Goal: Subscribe to service/newsletter

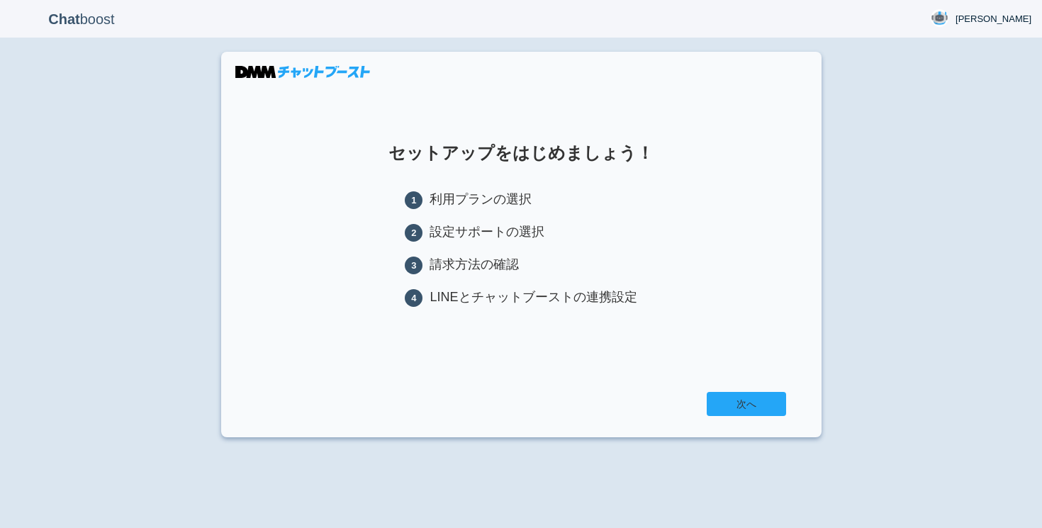
click at [733, 404] on link "次へ" at bounding box center [746, 404] width 79 height 24
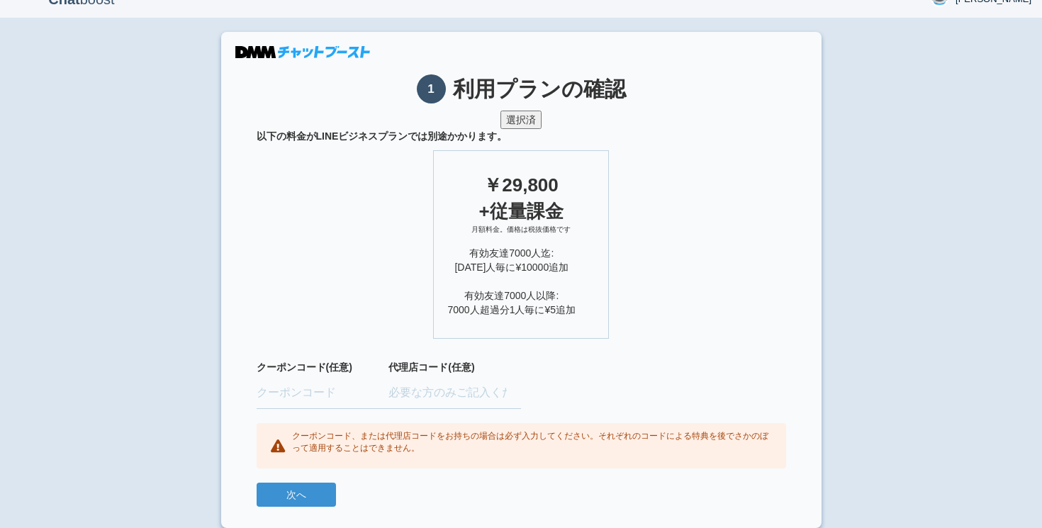
scroll to position [19, 0]
click at [286, 489] on button "次へ" at bounding box center [296, 496] width 79 height 24
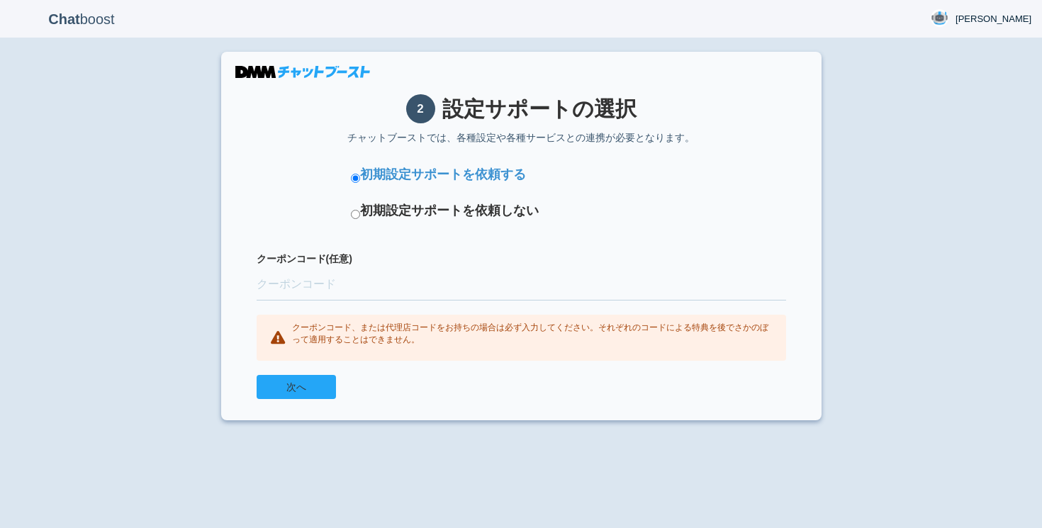
click at [313, 380] on button "次へ" at bounding box center [296, 387] width 79 height 24
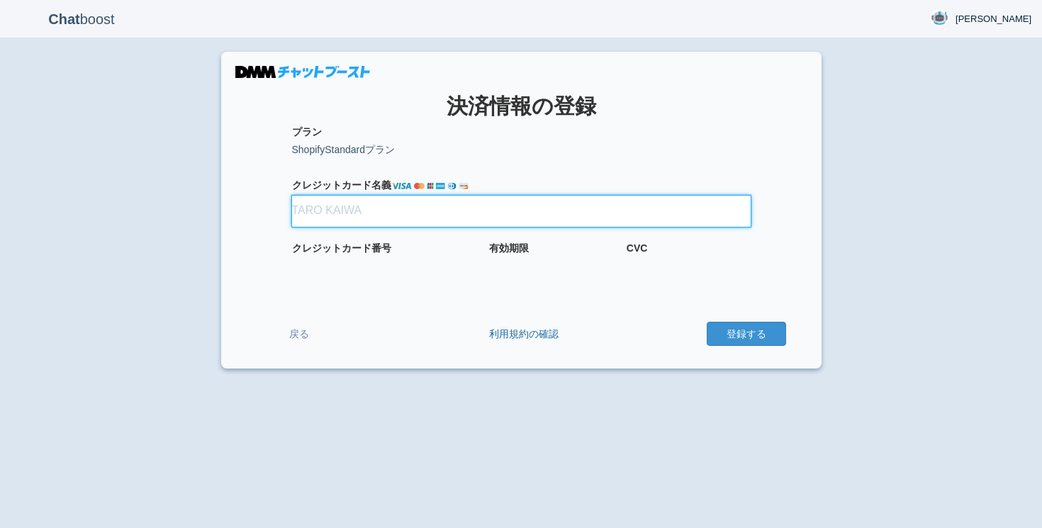
click at [340, 221] on input "クレジット カード名義" at bounding box center [521, 211] width 459 height 31
type input "[PERSON_NAME]"
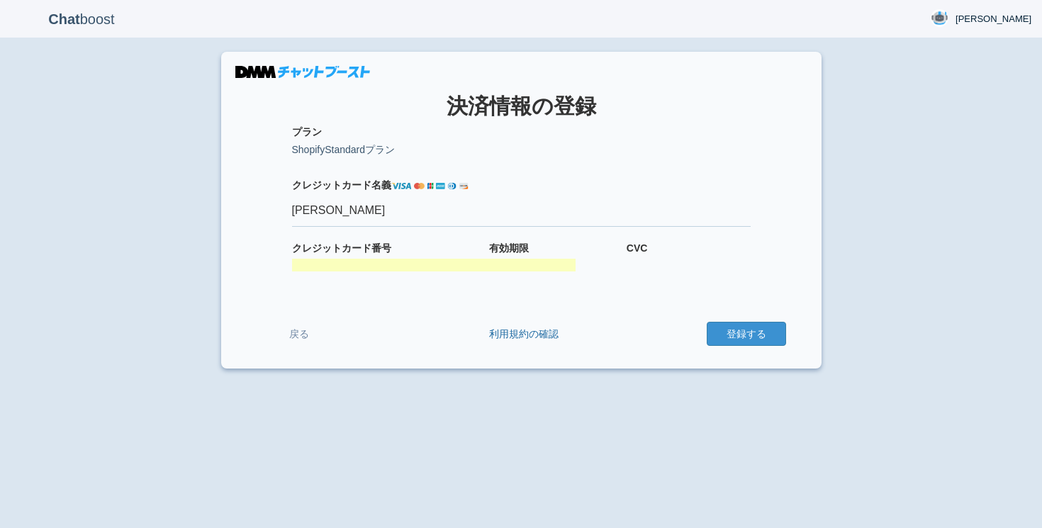
click at [504, 274] on form "プラン ShopifyStandardプラン 適用クーポン クレジット カード名義 [PERSON_NAME] クレジット カード番号 有効期限 CVC 戻る…" at bounding box center [522, 236] width 530 height 223
click at [759, 338] on button "登録する" at bounding box center [746, 334] width 79 height 24
